Goal: Task Accomplishment & Management: Manage account settings

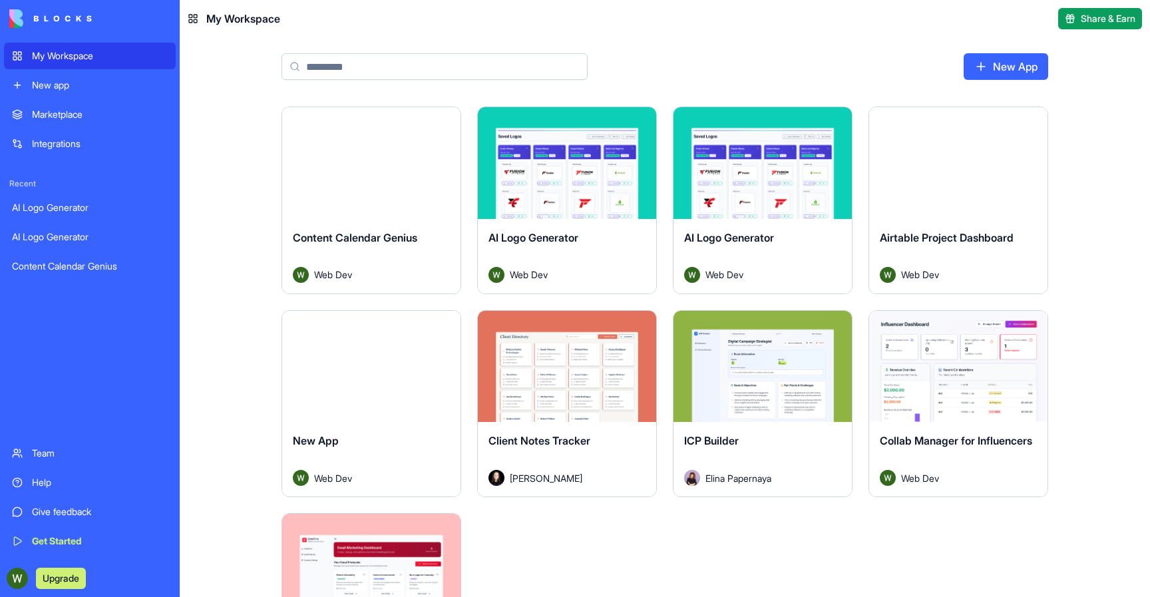
click at [387, 239] on span "Content Calendar Genius" at bounding box center [355, 237] width 124 height 13
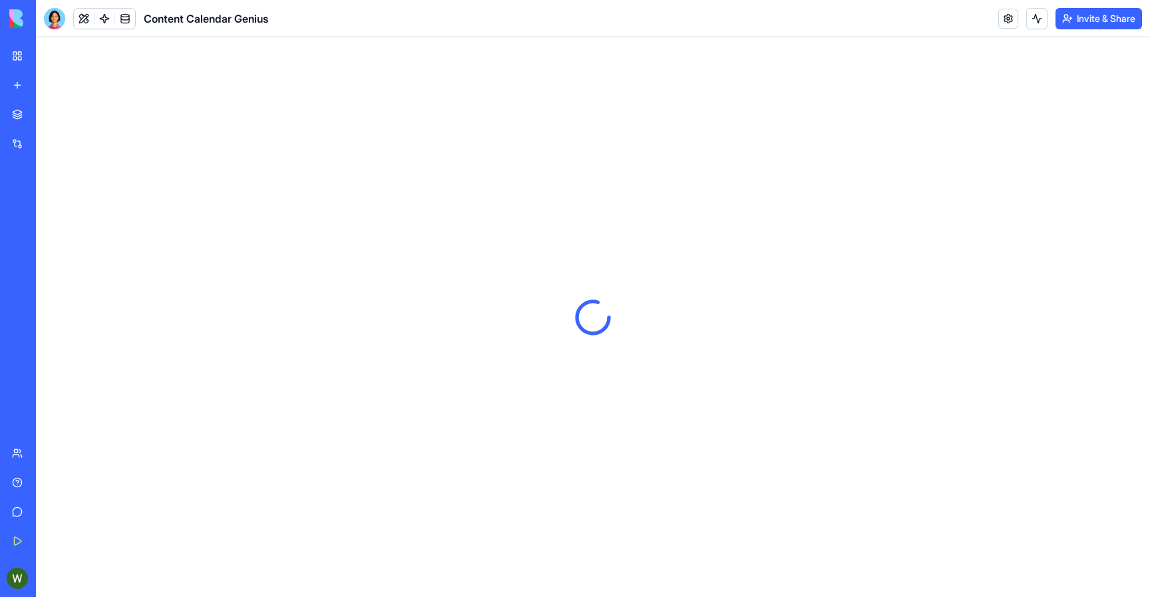
click at [1071, 26] on button "Invite & Share" at bounding box center [1099, 18] width 87 height 21
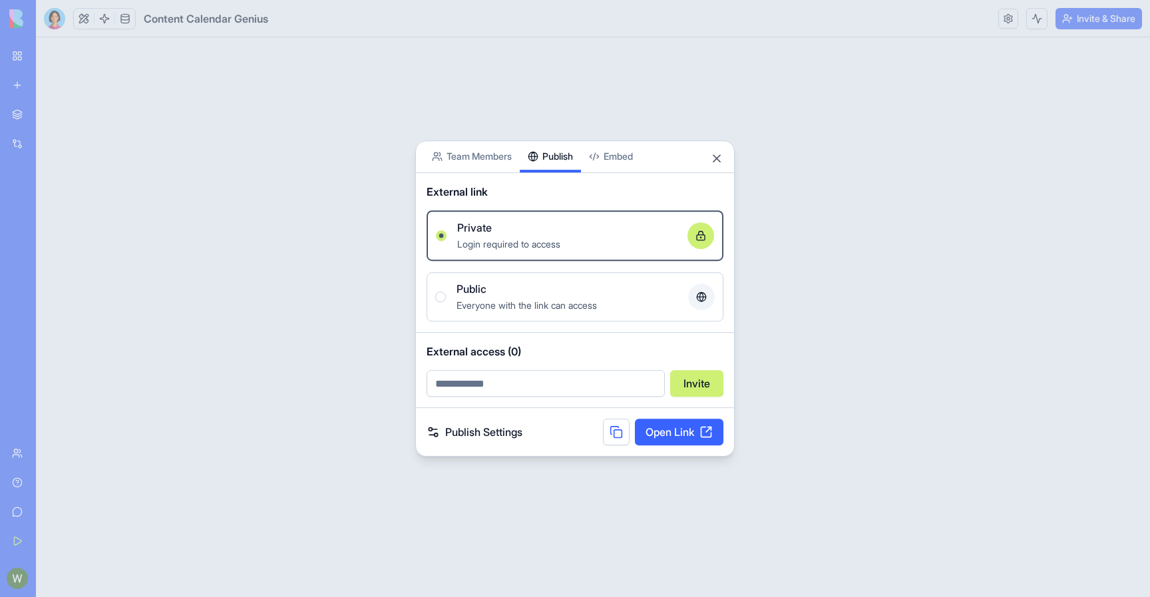
click at [562, 183] on div "Share App Team Members Publish Embed External link Private Login required to ac…" at bounding box center [574, 298] width 319 height 317
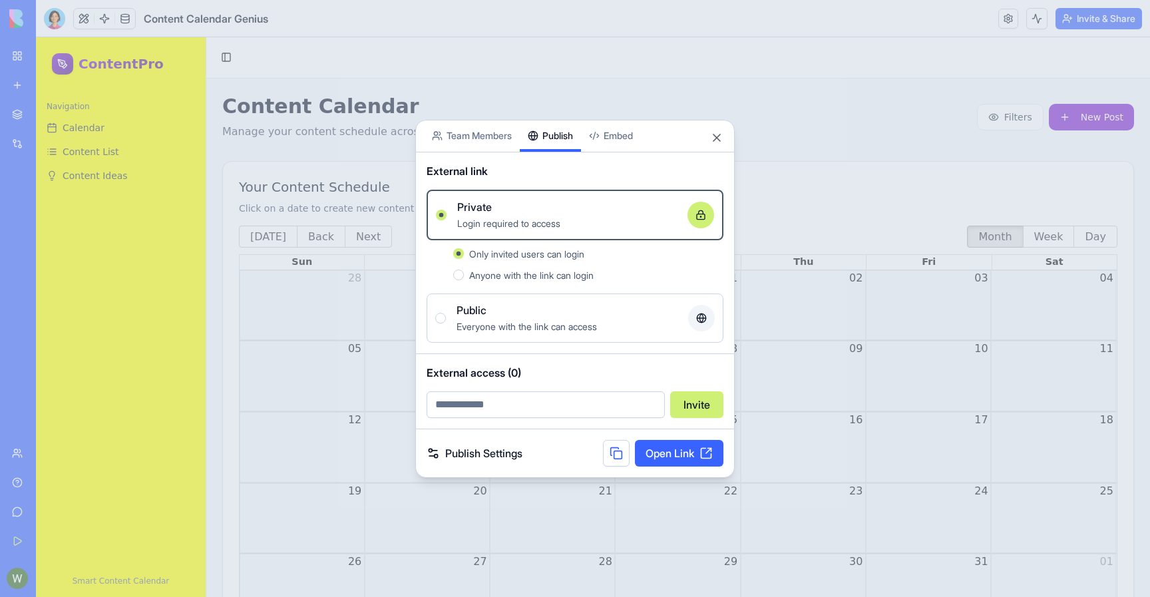
click at [485, 455] on link "Publish Settings" at bounding box center [475, 453] width 96 height 16
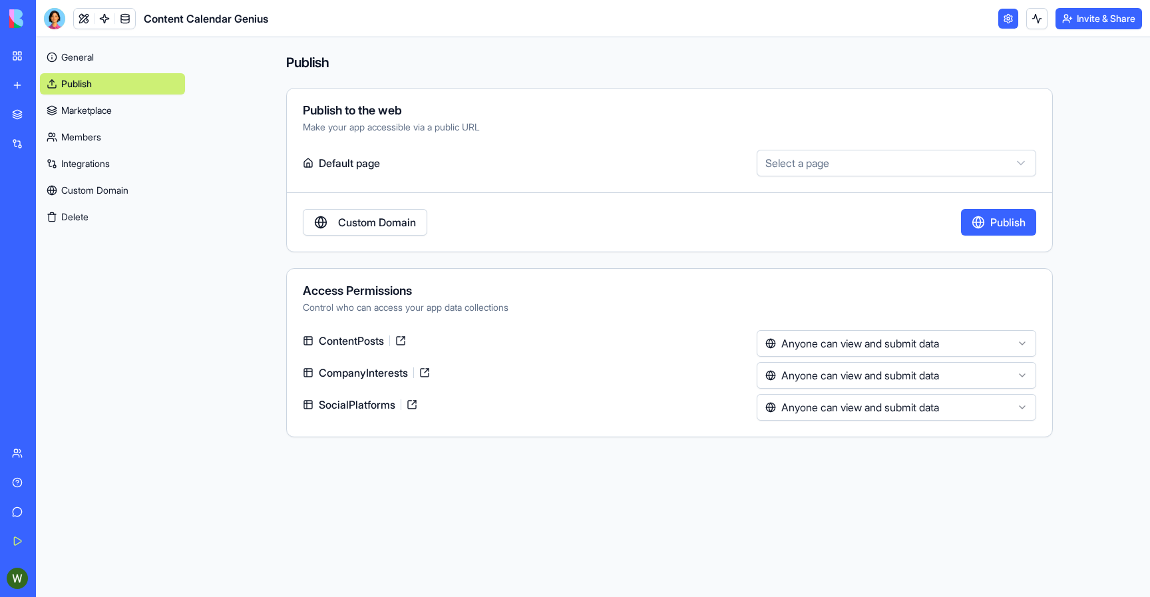
click at [1020, 221] on button "Publish" at bounding box center [998, 222] width 75 height 27
click at [987, 216] on button "Unpublish" at bounding box center [1001, 222] width 69 height 27
click at [1076, 19] on button "Invite & Share" at bounding box center [1099, 18] width 87 height 21
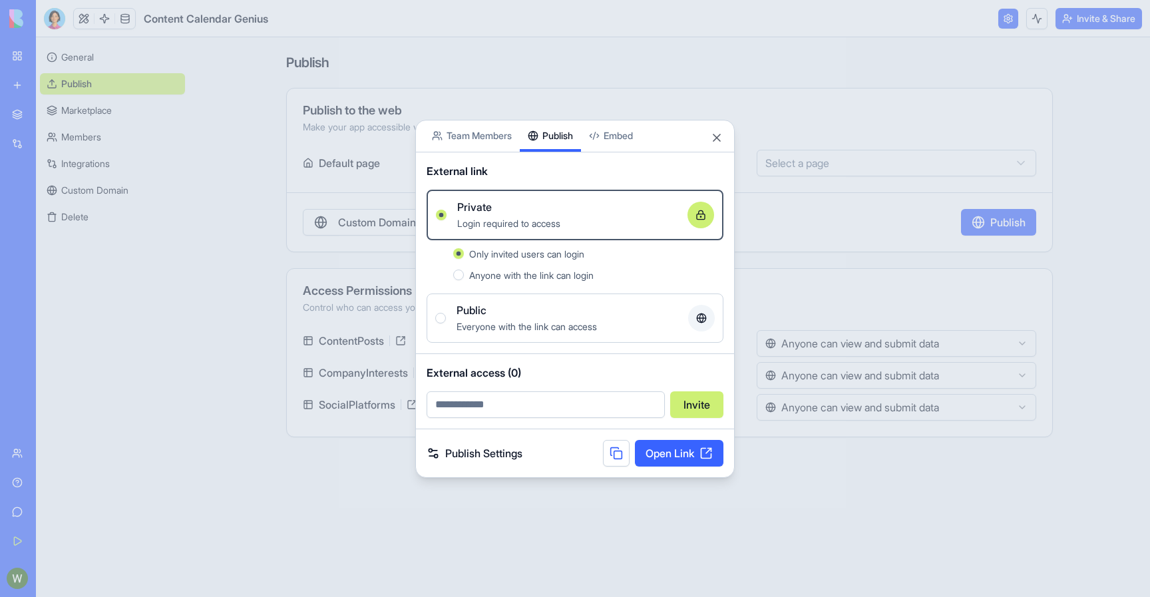
click at [624, 462] on button at bounding box center [616, 453] width 27 height 27
click at [536, 312] on div "Public" at bounding box center [567, 310] width 221 height 16
click at [446, 313] on button "Public Everyone with the link can access" at bounding box center [440, 318] width 11 height 11
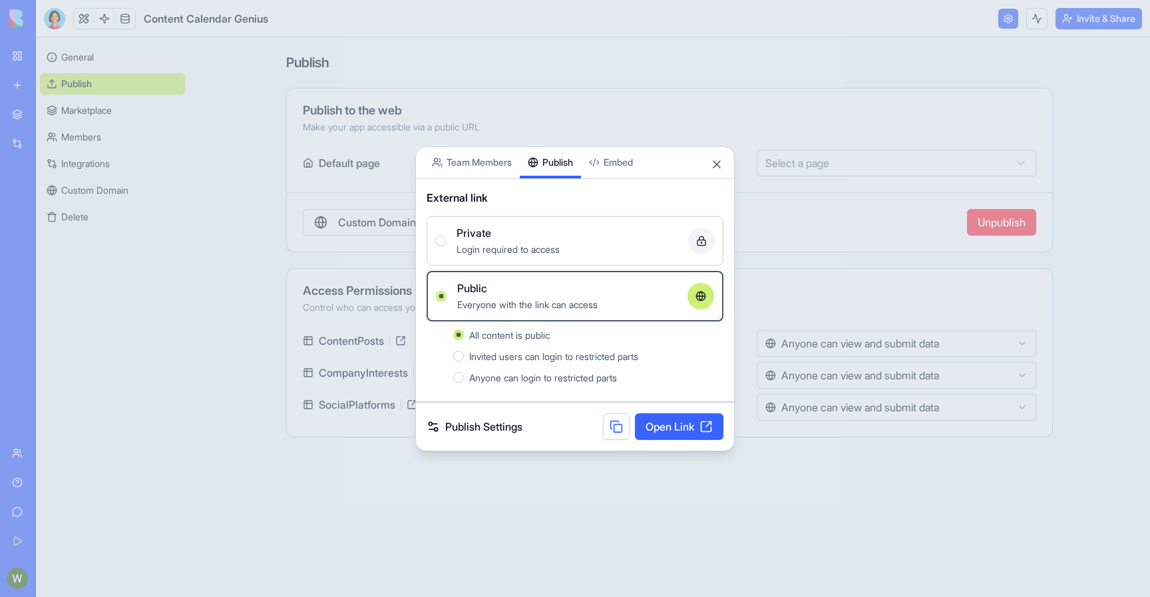
click at [542, 249] on span "Login required to access" at bounding box center [508, 249] width 103 height 11
click at [446, 246] on button "Private Login required to access" at bounding box center [440, 241] width 11 height 11
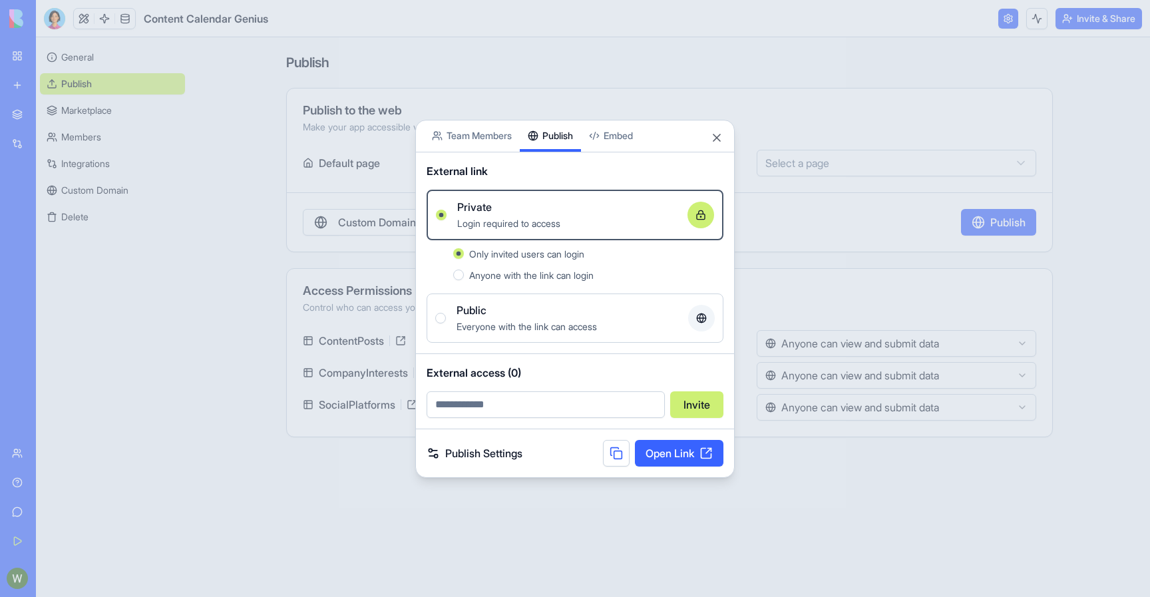
click at [518, 309] on div "Public" at bounding box center [567, 310] width 221 height 16
click at [446, 313] on button "Public Everyone with the link can access" at bounding box center [440, 318] width 11 height 11
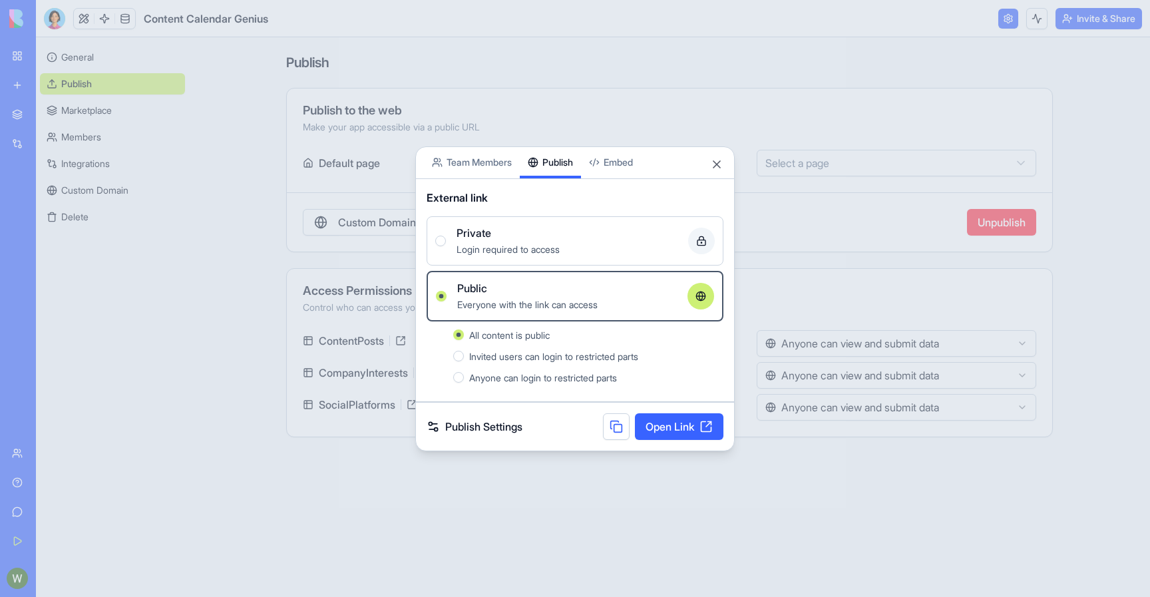
click at [531, 256] on div "Login required to access" at bounding box center [567, 249] width 221 height 16
click at [446, 246] on button "Private Login required to access" at bounding box center [440, 241] width 11 height 11
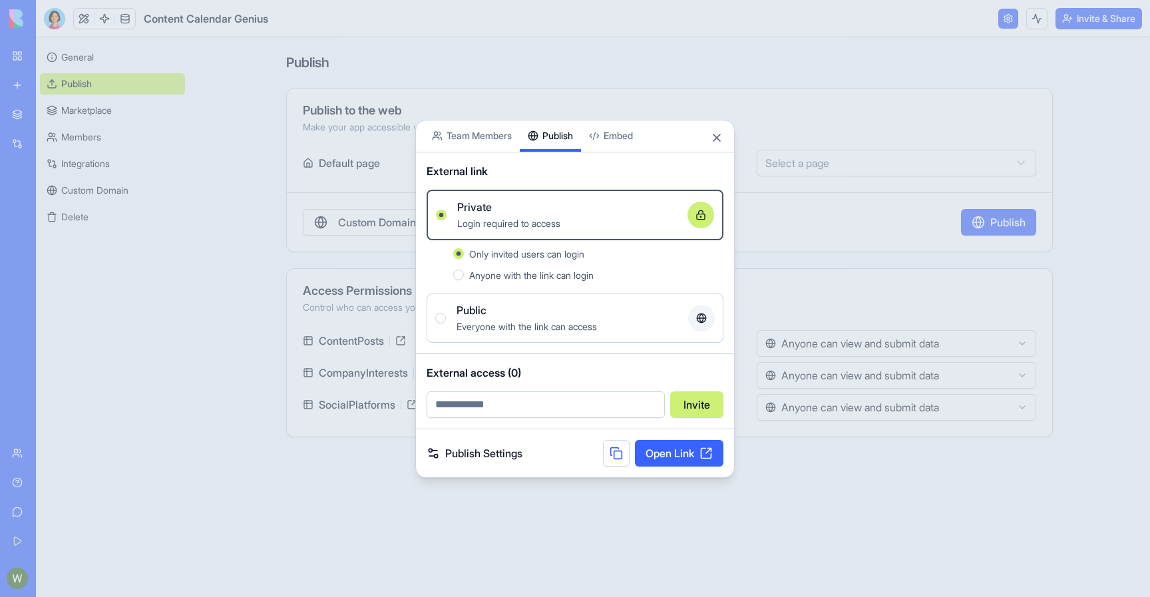
click at [501, 321] on span "Everyone with the link can access" at bounding box center [527, 326] width 140 height 11
click at [446, 321] on button "Public Everyone with the link can access" at bounding box center [440, 318] width 11 height 11
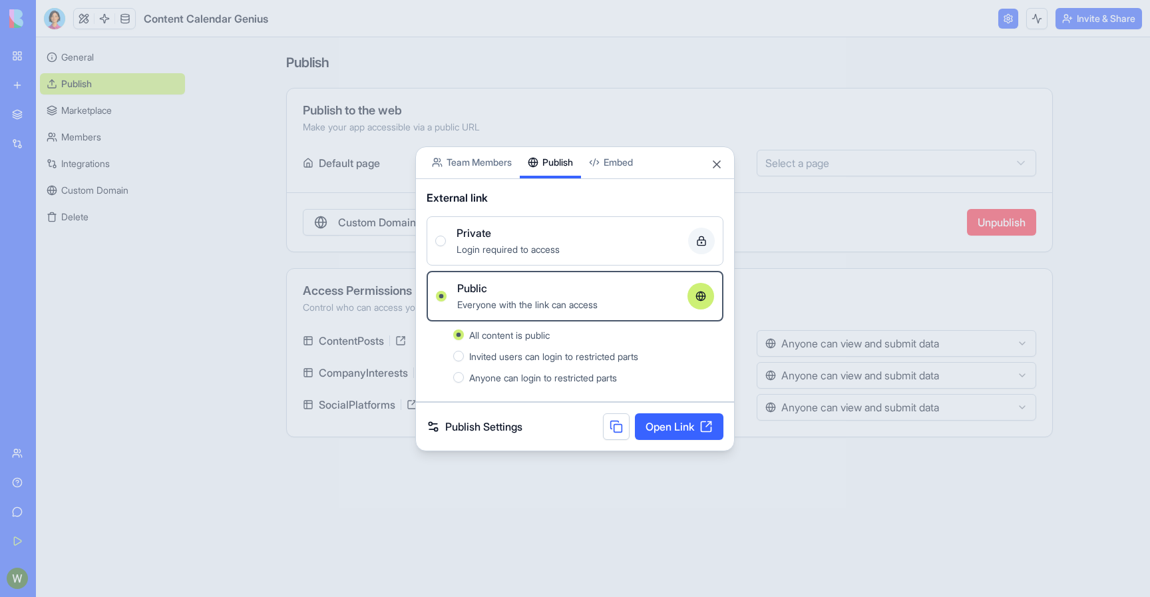
click at [474, 355] on span "Invited users can login to restricted parts" at bounding box center [553, 356] width 169 height 11
click at [464, 355] on button "Invited users can login to restricted parts" at bounding box center [458, 356] width 11 height 11
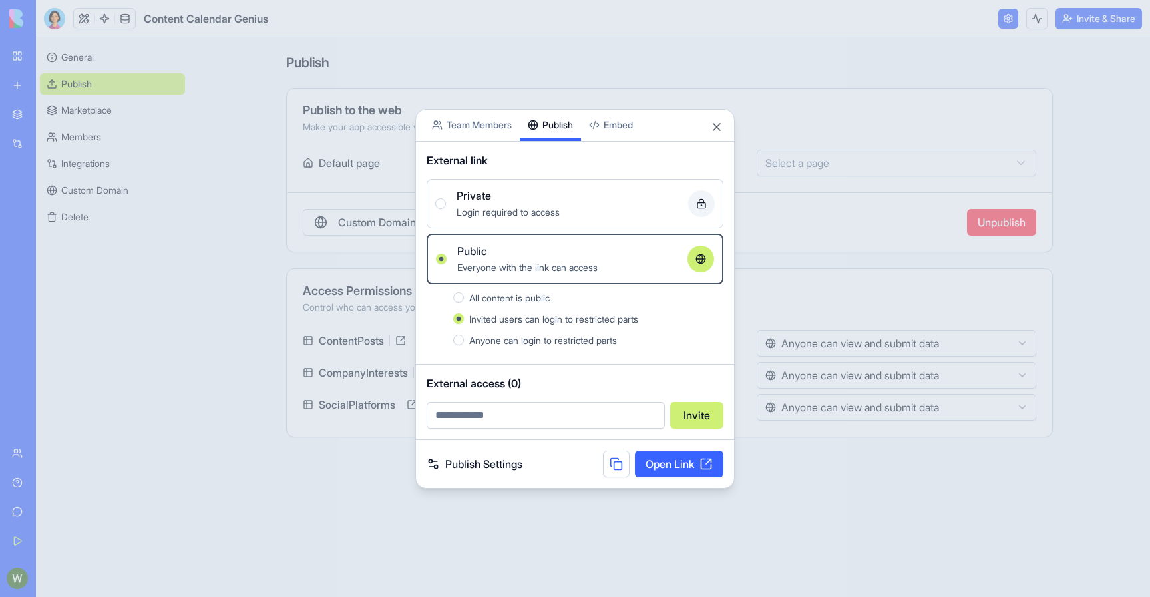
click at [488, 335] on span "Anyone can login to restricted parts" at bounding box center [543, 340] width 148 height 11
click at [464, 335] on button "Anyone can login to restricted parts" at bounding box center [458, 340] width 11 height 11
click at [495, 318] on span "Invited users can login to restricted parts" at bounding box center [553, 319] width 169 height 11
click at [464, 318] on button "Invited users can login to restricted parts" at bounding box center [458, 319] width 11 height 11
click at [503, 300] on span "All content is public" at bounding box center [509, 297] width 81 height 11
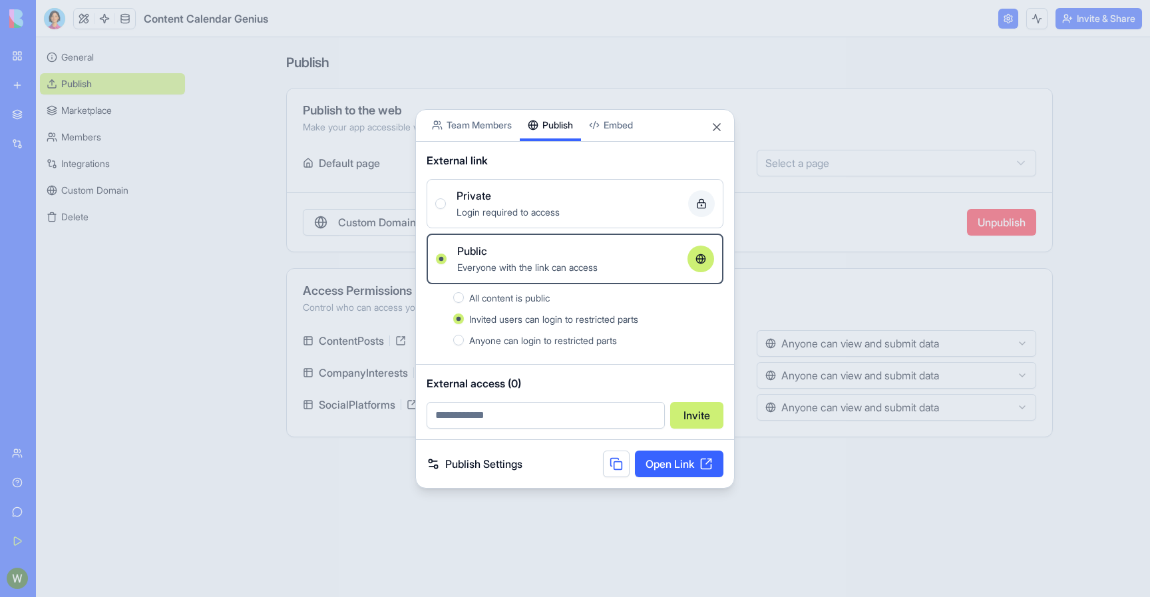
click at [464, 300] on button "All content is public" at bounding box center [458, 297] width 11 height 11
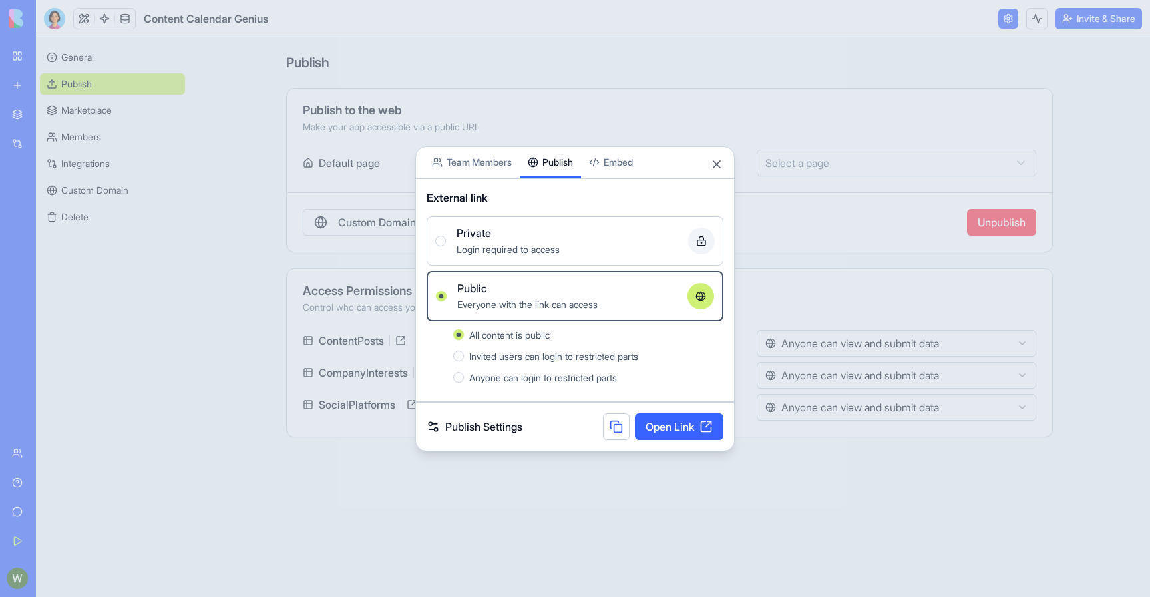
click at [492, 355] on span "Invited users can login to restricted parts" at bounding box center [553, 356] width 169 height 11
click at [464, 355] on button "Invited users can login to restricted parts" at bounding box center [458, 356] width 11 height 11
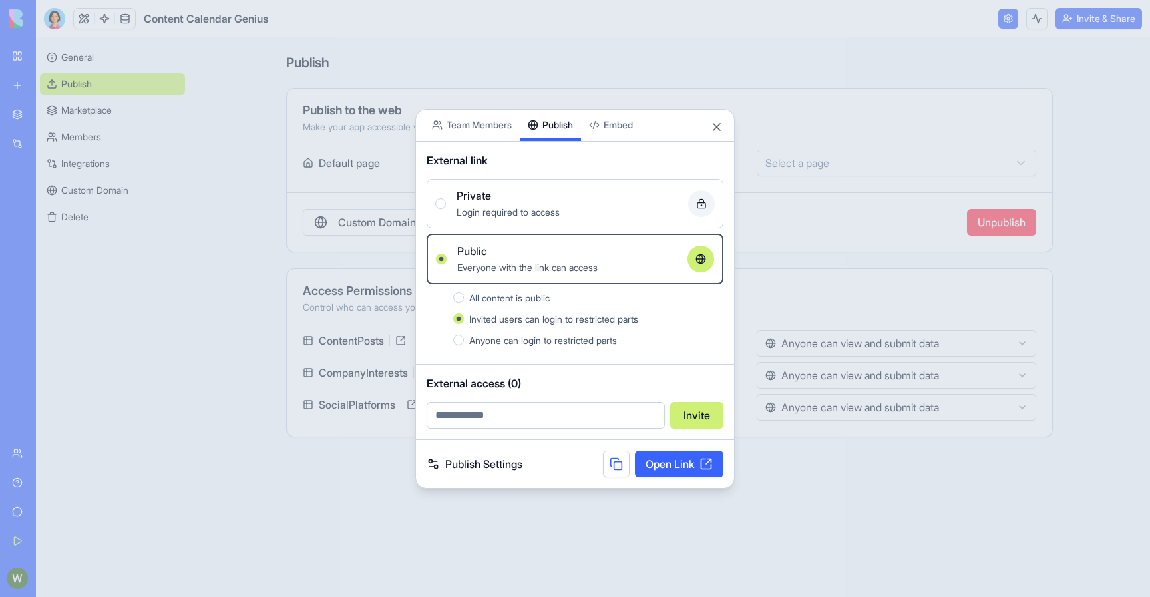
click at [497, 344] on span "Anyone can login to restricted parts" at bounding box center [543, 340] width 148 height 11
click at [464, 344] on button "Anyone can login to restricted parts" at bounding box center [458, 340] width 11 height 11
click at [503, 316] on span "Invited users can login to restricted parts" at bounding box center [553, 319] width 169 height 11
click at [464, 316] on button "Invited users can login to restricted parts" at bounding box center [458, 319] width 11 height 11
click at [509, 294] on span "All content is public" at bounding box center [509, 297] width 81 height 11
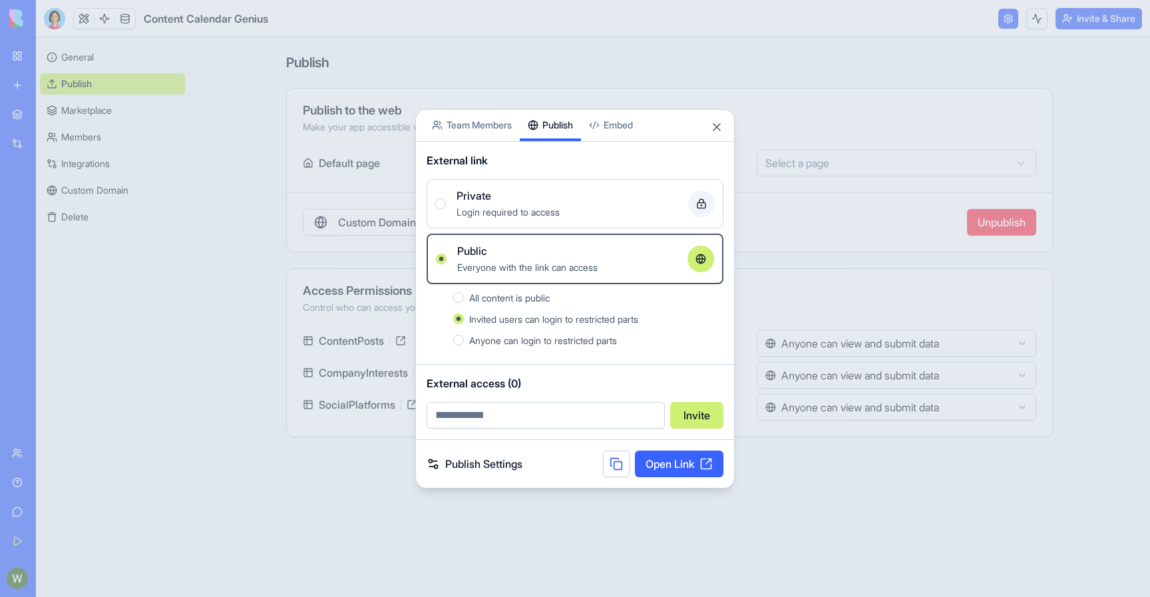
click at [464, 294] on button "All content is public" at bounding box center [458, 297] width 11 height 11
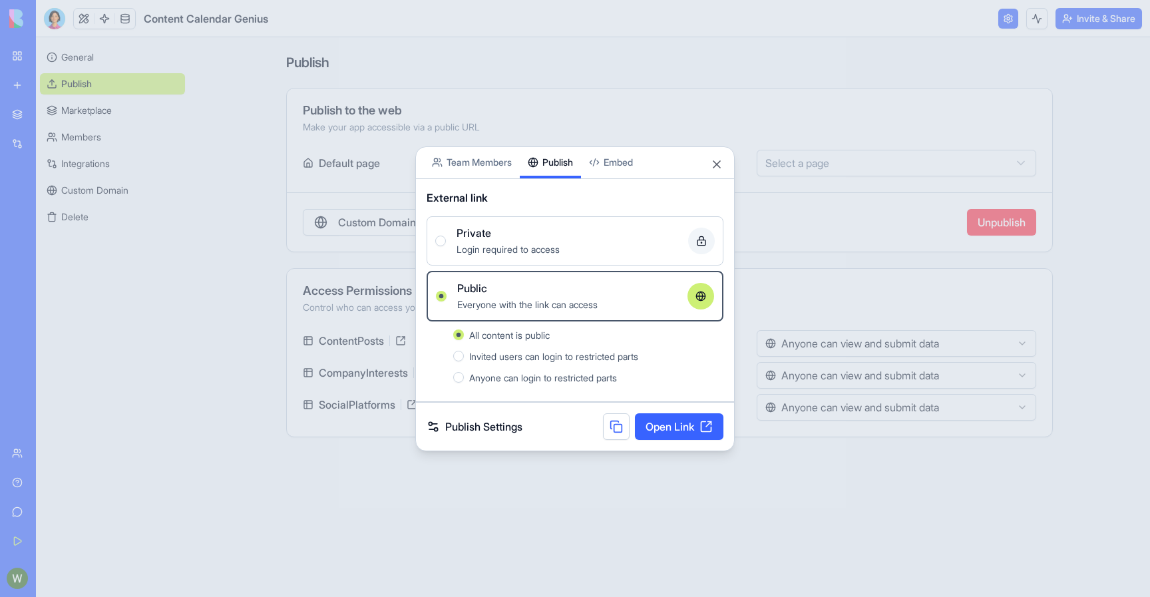
click at [501, 355] on span "Invited users can login to restricted parts" at bounding box center [553, 356] width 169 height 11
click at [464, 355] on button "Invited users can login to restricted parts" at bounding box center [458, 356] width 11 height 11
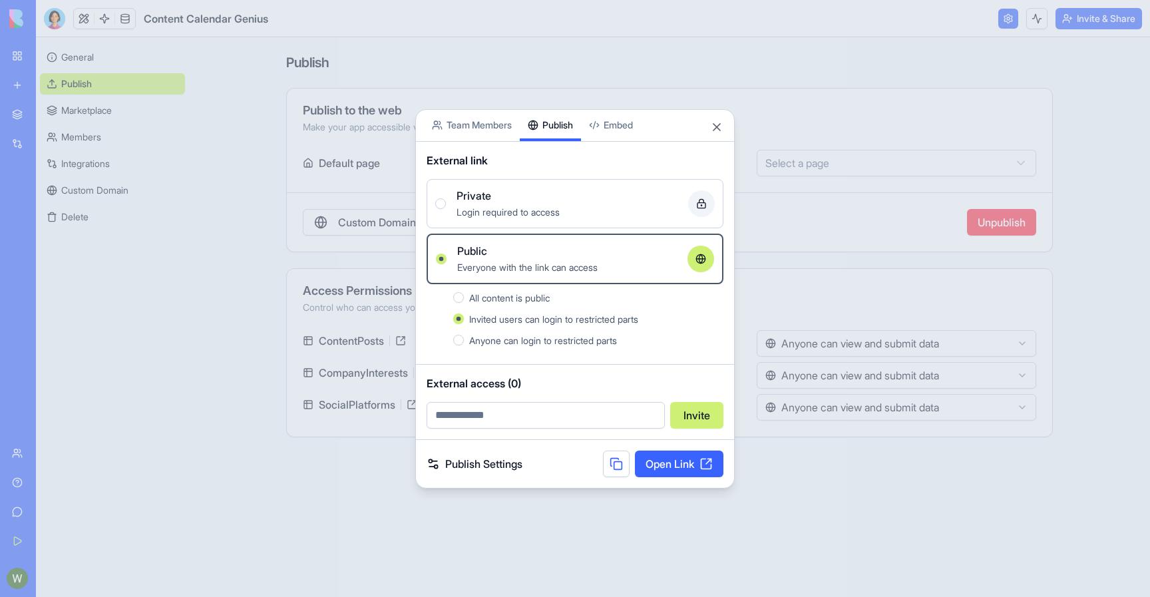
click at [512, 303] on span "All content is public" at bounding box center [509, 297] width 81 height 11
click at [464, 303] on button "All content is public" at bounding box center [458, 297] width 11 height 11
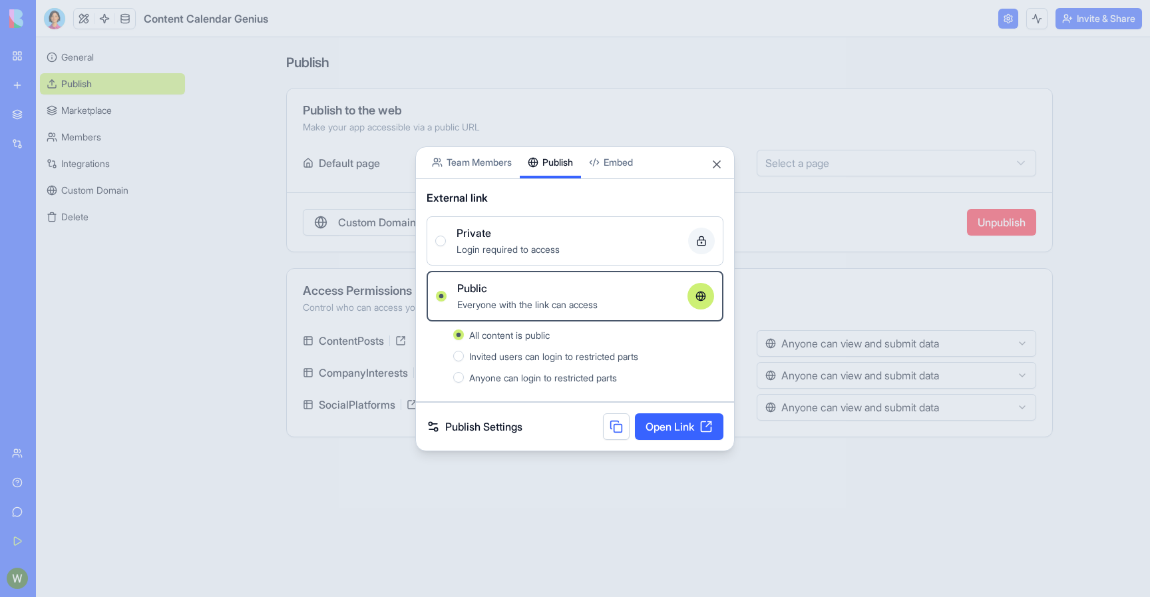
click at [543, 250] on span "Login required to access" at bounding box center [508, 249] width 103 height 11
click at [446, 246] on button "Private Login required to access" at bounding box center [440, 241] width 11 height 11
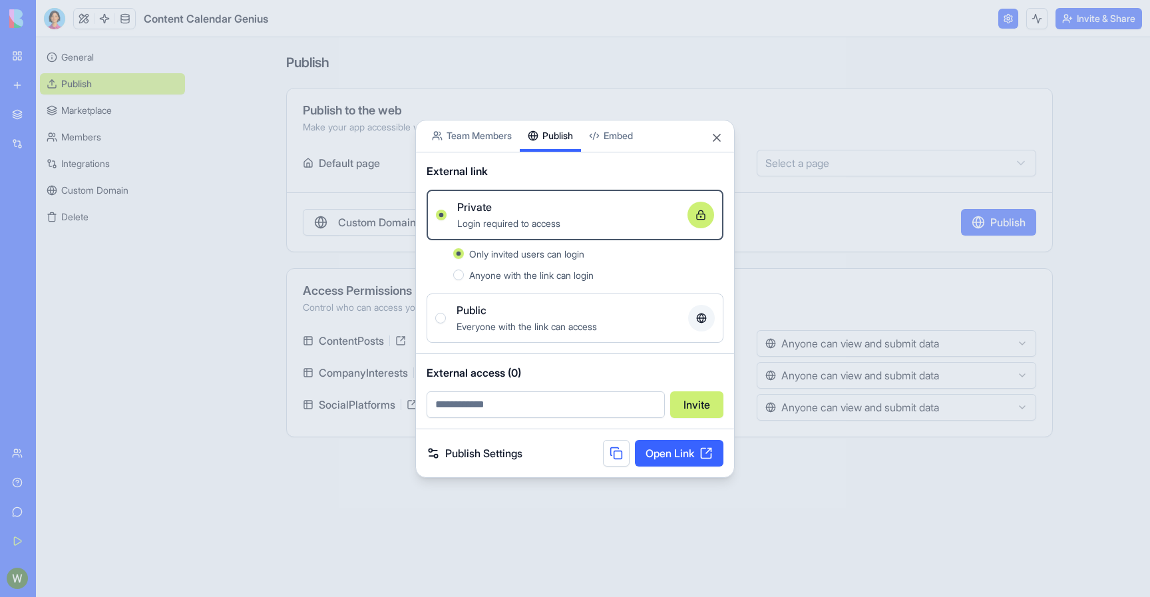
click at [542, 279] on span "Anyone with the link can login" at bounding box center [531, 275] width 124 height 11
click at [464, 279] on button "Anyone with the link can login" at bounding box center [458, 275] width 11 height 11
click at [656, 451] on link "Open Link" at bounding box center [679, 453] width 89 height 27
click at [557, 251] on span "Only invited users can login" at bounding box center [526, 253] width 115 height 11
click at [464, 251] on button "Only invited users can login" at bounding box center [458, 253] width 11 height 11
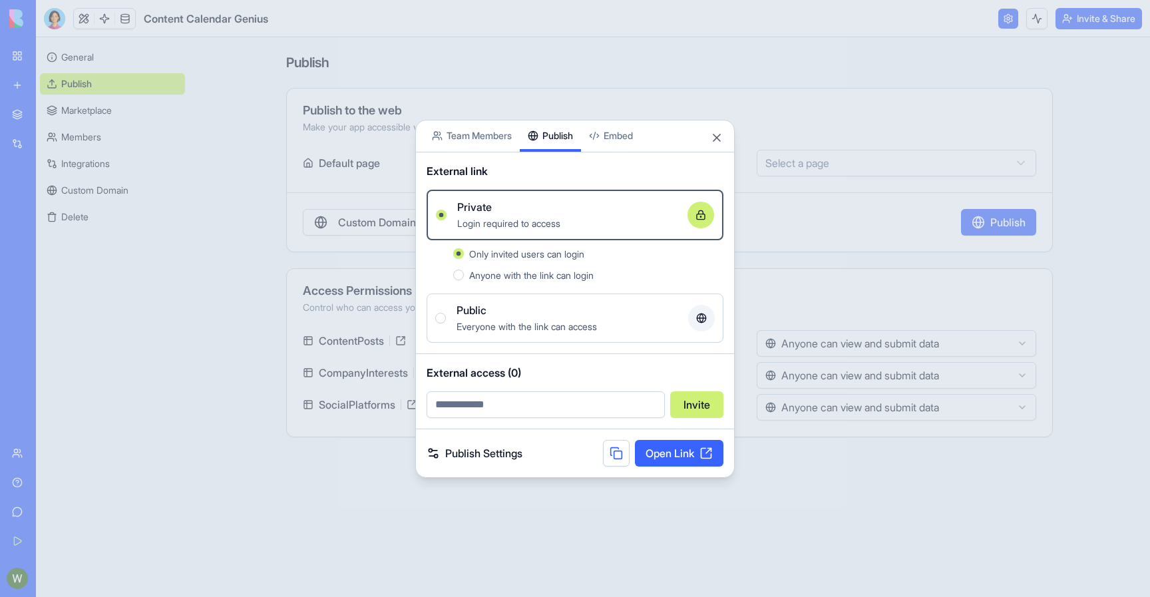
click at [560, 274] on span "Anyone with the link can login" at bounding box center [531, 275] width 124 height 11
click at [464, 274] on button "Anyone with the link can login" at bounding box center [458, 275] width 11 height 11
click at [499, 449] on link "Publish Settings" at bounding box center [475, 453] width 96 height 16
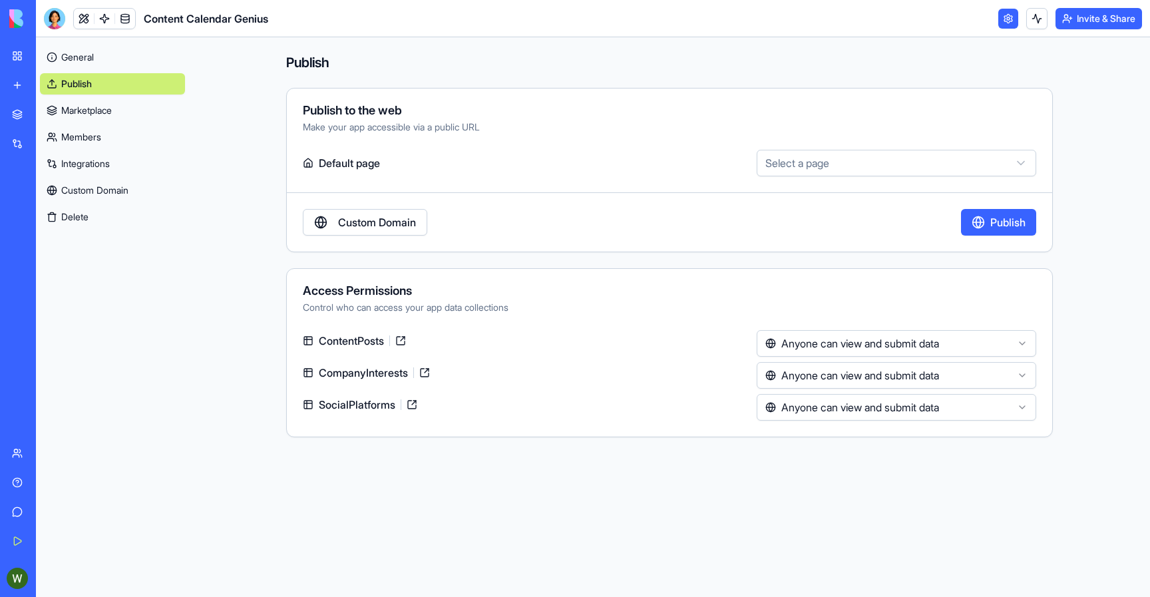
click at [974, 224] on button "Publish" at bounding box center [998, 222] width 75 height 27
click at [974, 224] on button "Unpublish" at bounding box center [1001, 222] width 69 height 27
click at [1009, 21] on link at bounding box center [1008, 19] width 20 height 20
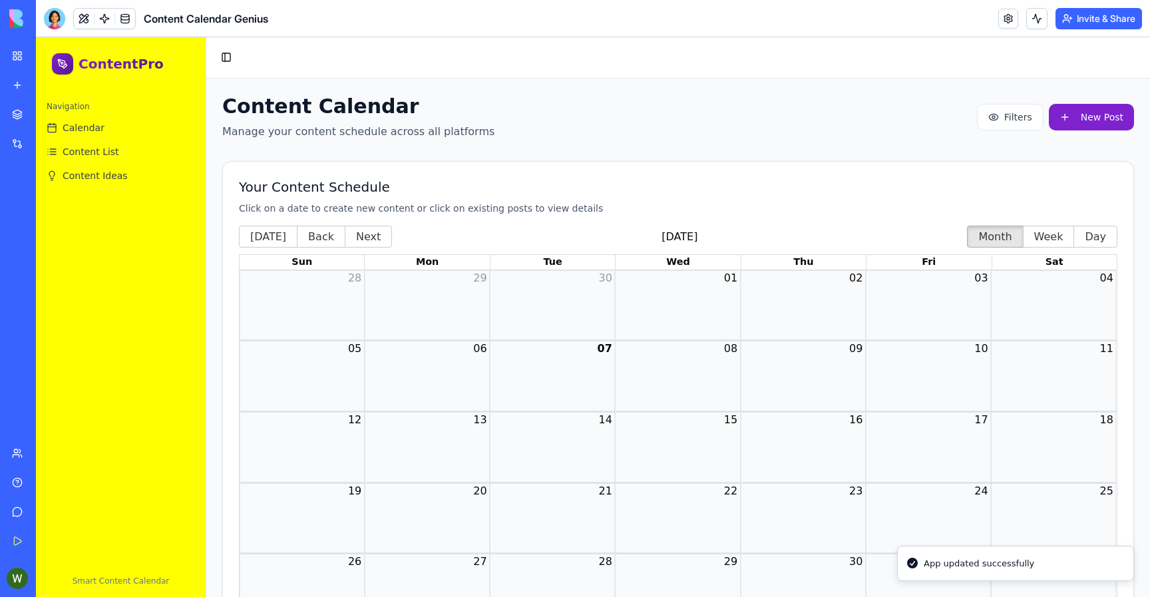
click at [1067, 22] on button "Invite & Share" at bounding box center [1099, 18] width 87 height 21
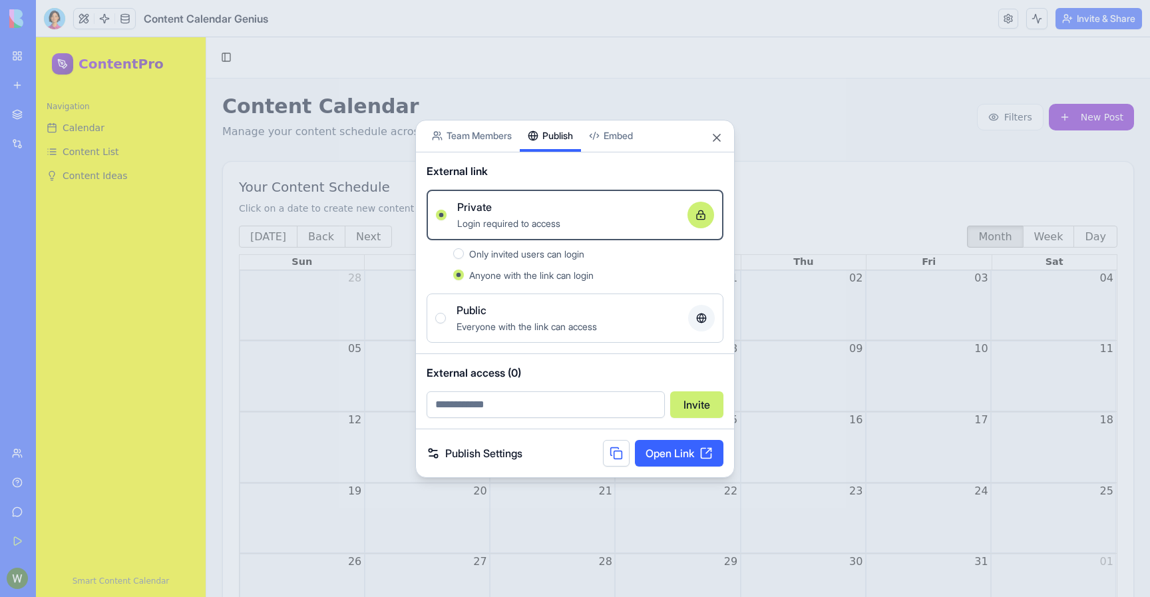
click at [510, 253] on span "Only invited users can login" at bounding box center [526, 253] width 115 height 11
click at [464, 253] on button "Only invited users can login" at bounding box center [458, 253] width 11 height 11
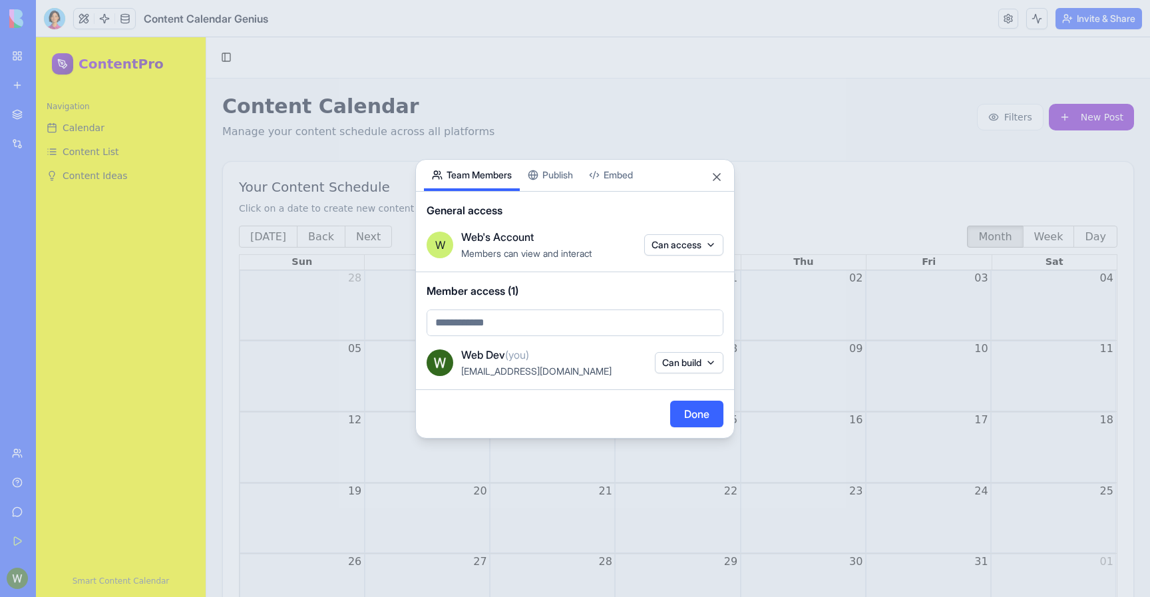
click at [458, 130] on body "My Workspace New app Marketplace Integrations Recent AI Logo Generator AI Logo …" at bounding box center [575, 298] width 1150 height 597
click at [651, 254] on body "My Workspace New app Marketplace Integrations Recent AI Logo Generator AI Logo …" at bounding box center [575, 298] width 1150 height 597
click at [608, 244] on div at bounding box center [575, 298] width 1150 height 597
click at [666, 361] on button "Can build" at bounding box center [689, 362] width 69 height 21
click at [598, 375] on div at bounding box center [575, 298] width 1150 height 597
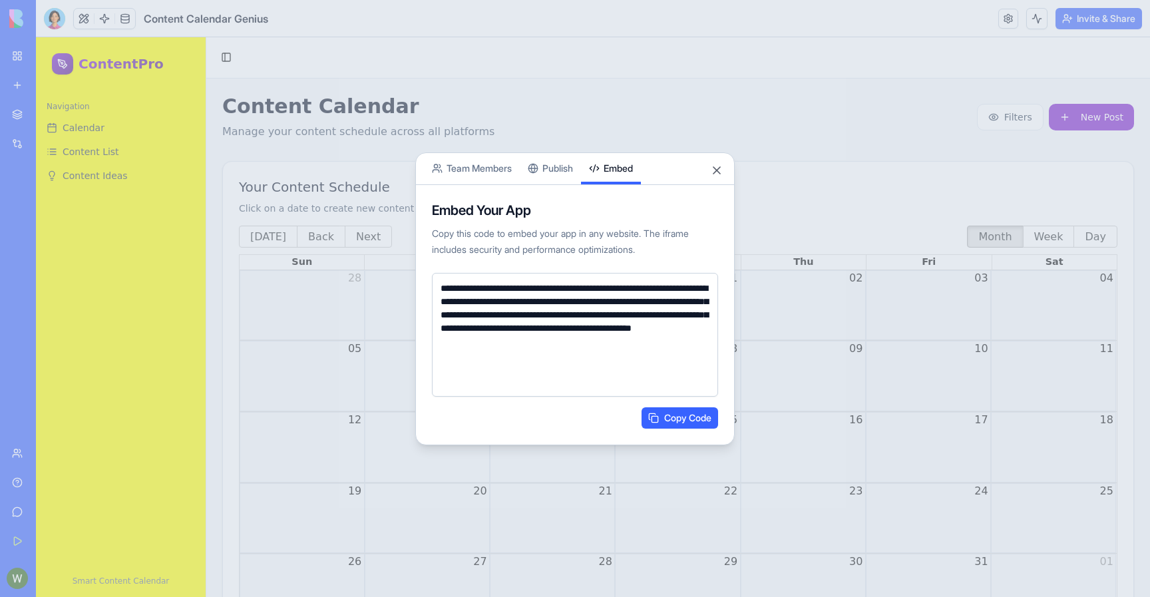
click at [600, 179] on button "Embed" at bounding box center [611, 168] width 60 height 31
click at [567, 175] on div "**********" at bounding box center [574, 298] width 319 height 293
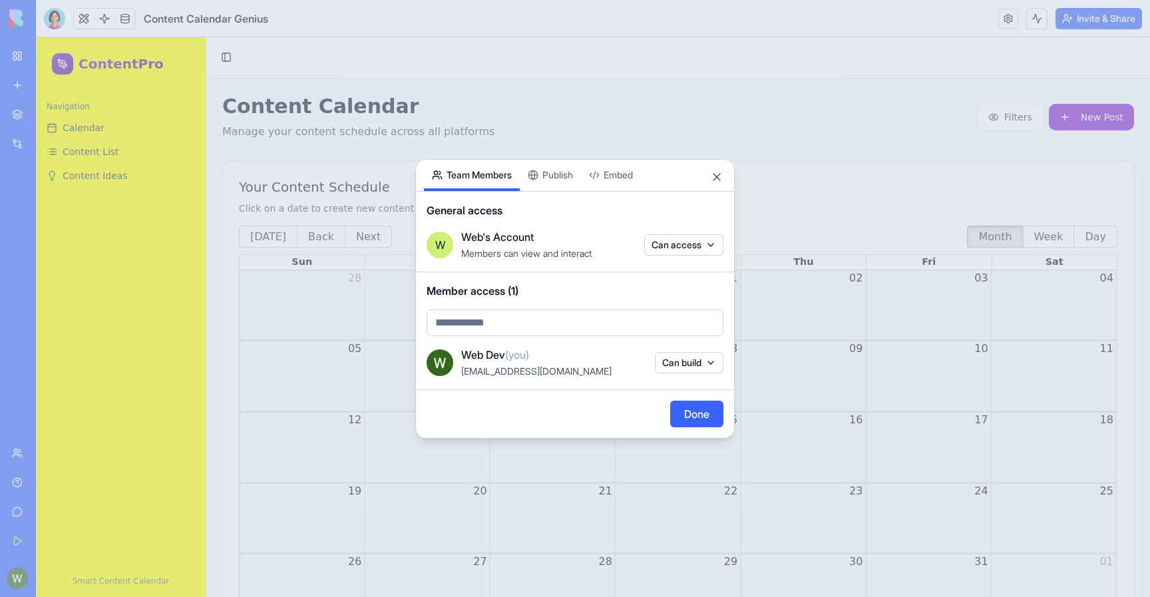
click at [505, 145] on body "My Workspace New app Marketplace Integrations Recent AI Logo Generator AI Logo …" at bounding box center [575, 298] width 1150 height 597
click at [663, 247] on body "My Workspace New app Marketplace Integrations Recent AI Logo Generator AI Logo …" at bounding box center [575, 298] width 1150 height 597
click at [612, 240] on div at bounding box center [575, 298] width 1150 height 597
click at [678, 249] on body "My Workspace New app Marketplace Integrations Recent AI Logo Generator AI Logo …" at bounding box center [575, 298] width 1150 height 597
click at [592, 244] on div at bounding box center [575, 298] width 1150 height 597
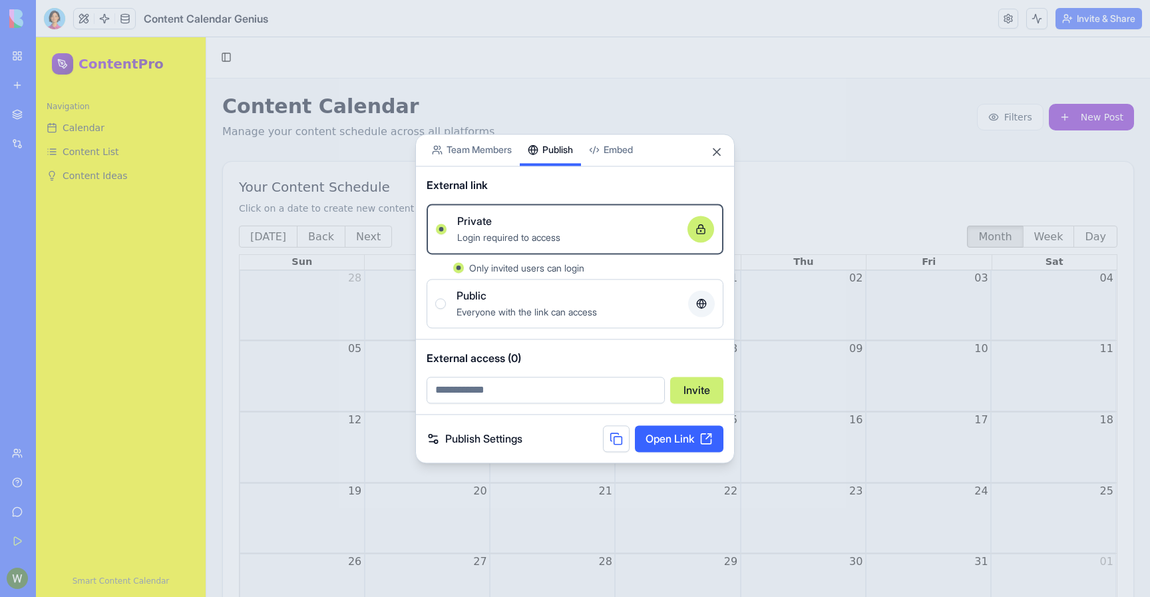
click at [540, 176] on div "Share App Team Members Publish Embed External link Private Login required to ac…" at bounding box center [574, 298] width 319 height 329
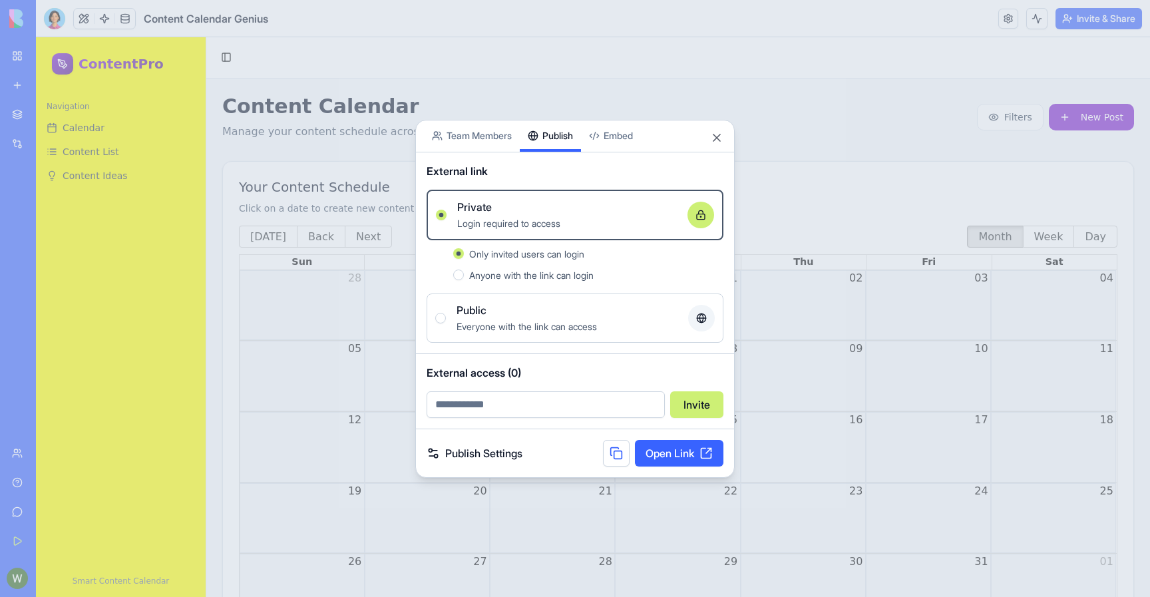
click at [680, 455] on link "Open Link" at bounding box center [679, 453] width 89 height 27
click at [530, 402] on input "email" at bounding box center [546, 404] width 238 height 27
type input "****"
click at [606, 402] on input "email" at bounding box center [546, 404] width 238 height 27
click at [462, 278] on button "Anyone with the link can login" at bounding box center [458, 275] width 11 height 11
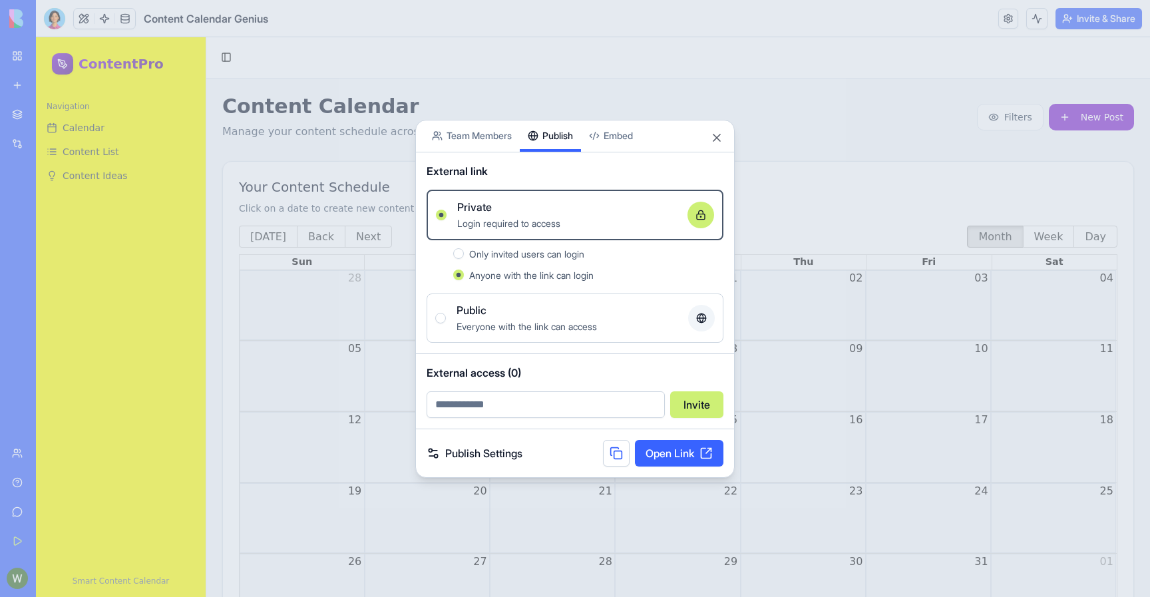
click at [682, 451] on link "Open Link" at bounding box center [679, 453] width 89 height 27
click at [515, 314] on div "Public" at bounding box center [567, 310] width 221 height 16
click at [446, 314] on button "Public Everyone with the link can access" at bounding box center [440, 318] width 11 height 11
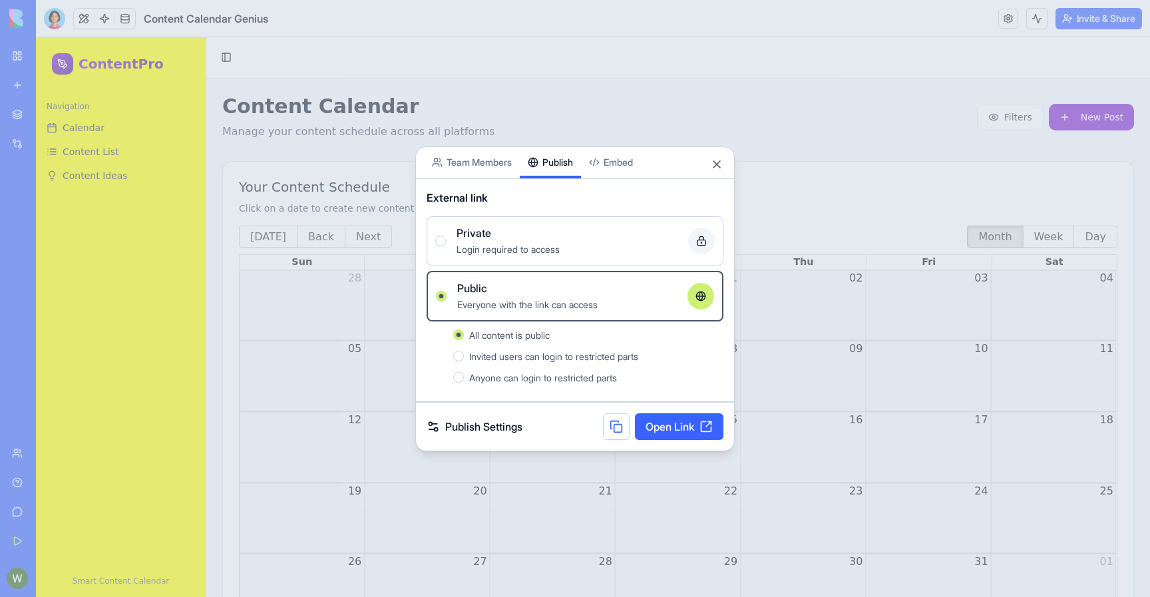
click at [543, 356] on span "Invited users can login to restricted parts" at bounding box center [553, 356] width 169 height 11
click at [464, 356] on button "Invited users can login to restricted parts" at bounding box center [458, 356] width 11 height 11
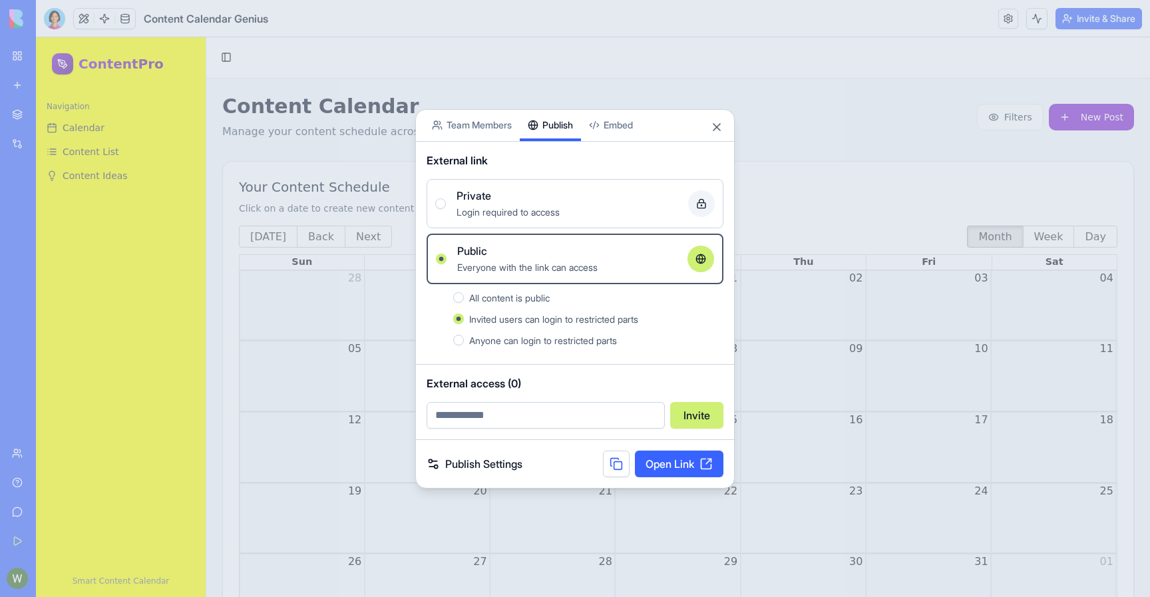
click at [543, 340] on span "Anyone can login to restricted parts" at bounding box center [543, 340] width 148 height 11
click at [464, 340] on button "Anyone can login to restricted parts" at bounding box center [458, 340] width 11 height 11
click at [502, 210] on span "Login required to access" at bounding box center [508, 211] width 103 height 11
click at [446, 209] on button "Private Login required to access" at bounding box center [440, 203] width 11 height 11
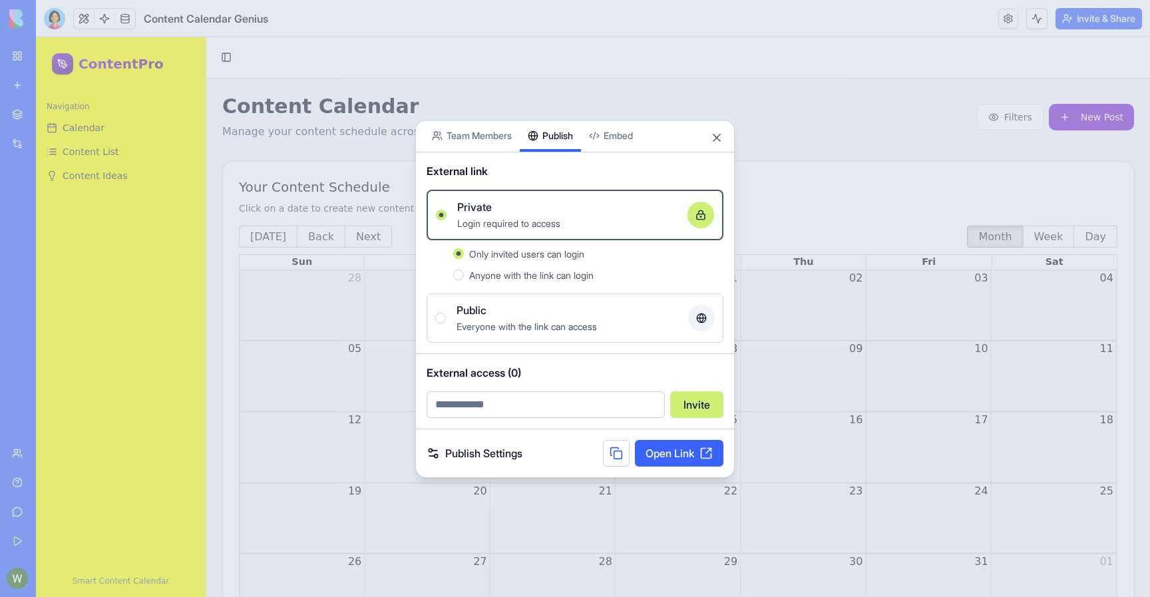
click at [509, 279] on span "Anyone with the link can login" at bounding box center [531, 275] width 124 height 11
click at [464, 279] on button "Anyone with the link can login" at bounding box center [458, 275] width 11 height 11
click at [610, 457] on button at bounding box center [616, 453] width 27 height 27
click at [517, 274] on span "Anyone with the link can login" at bounding box center [531, 275] width 124 height 11
click at [464, 274] on button "Anyone with the link can login" at bounding box center [458, 275] width 11 height 11
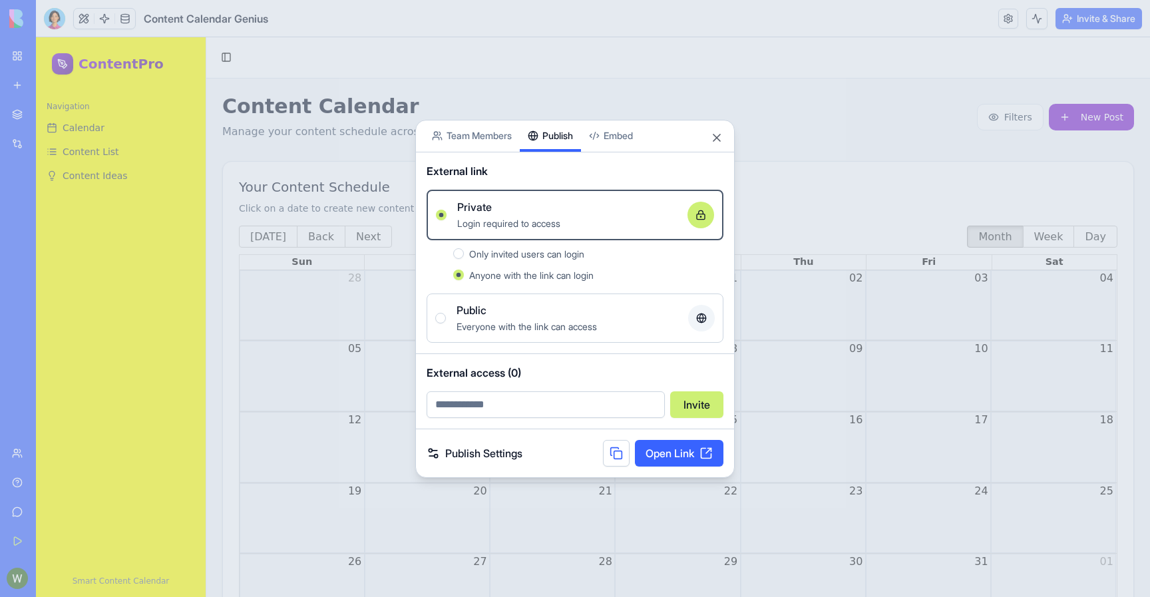
type button "true"
